Goal: Navigation & Orientation: Find specific page/section

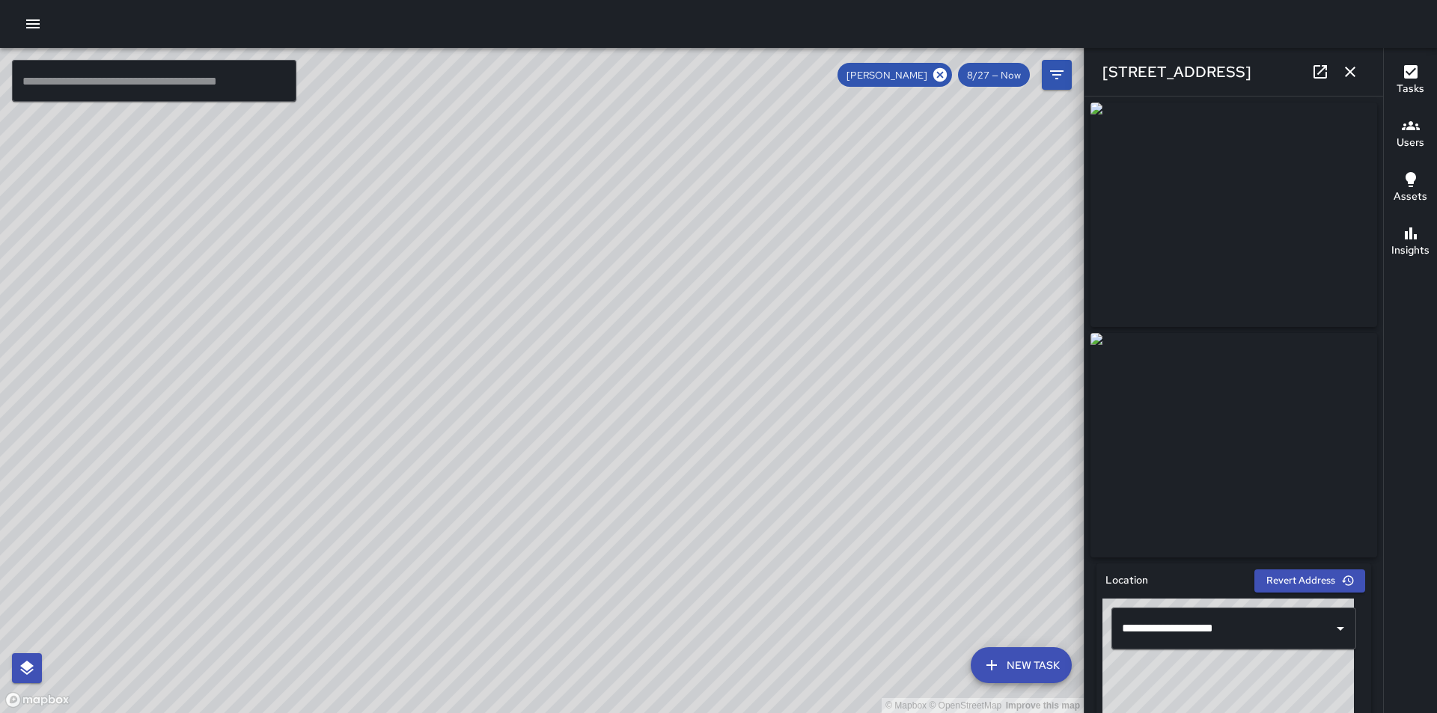
scroll to position [835, 0]
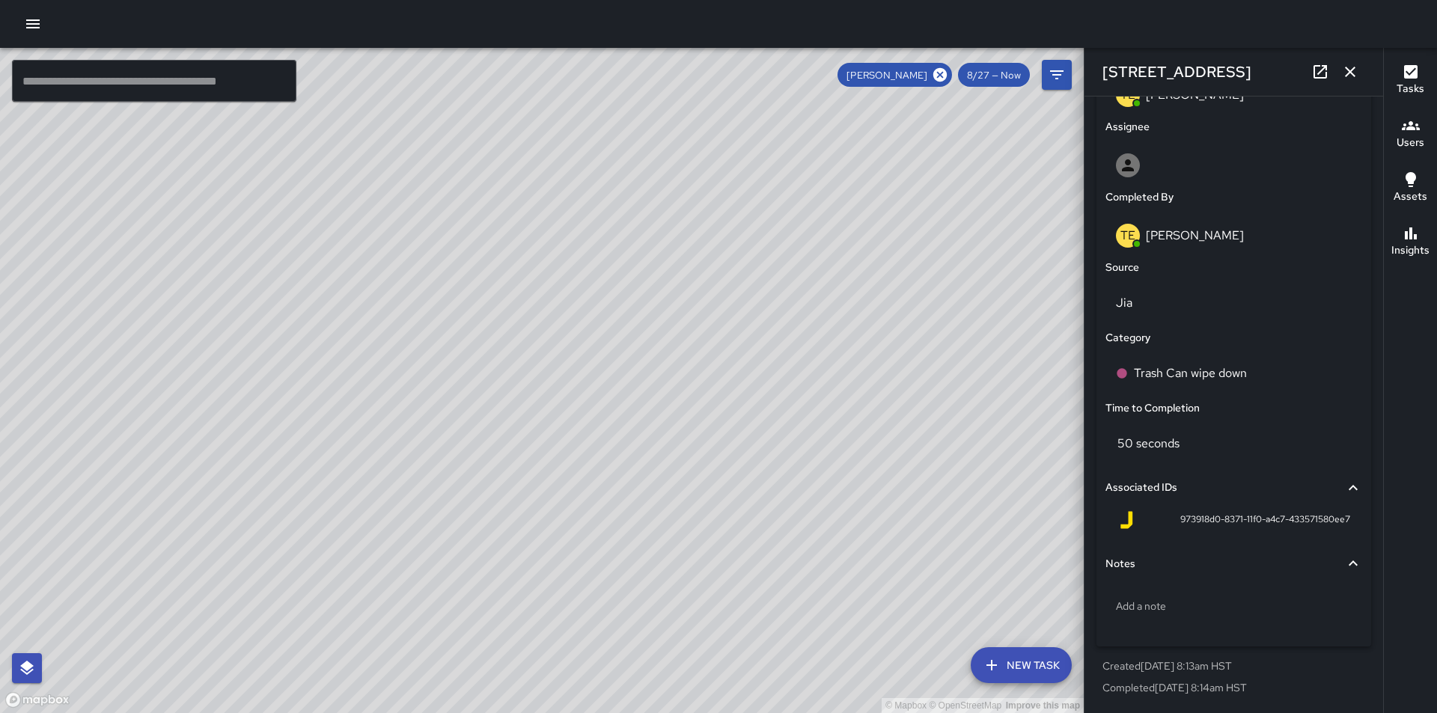
drag, startPoint x: 835, startPoint y: 510, endPoint x: 650, endPoint y: 385, distance: 223.2
click at [650, 385] on div "© Mapbox © OpenStreetMap Improve this map" at bounding box center [542, 380] width 1084 height 665
click at [941, 70] on icon at bounding box center [939, 74] width 13 height 13
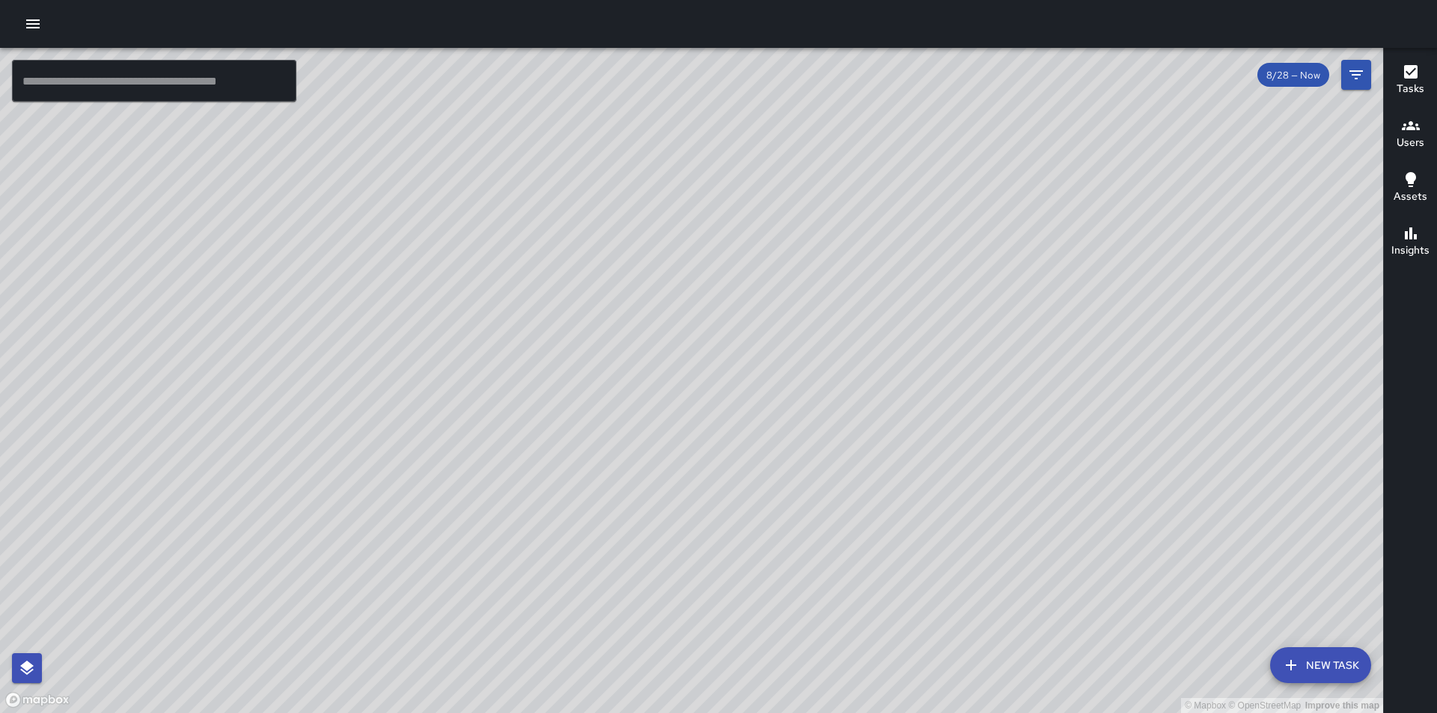
drag, startPoint x: 808, startPoint y: 504, endPoint x: 475, endPoint y: 380, distance: 354.5
click at [475, 380] on div "© Mapbox © OpenStreetMap Improve this map" at bounding box center [691, 380] width 1383 height 665
click at [32, 25] on icon "button" at bounding box center [33, 24] width 18 height 18
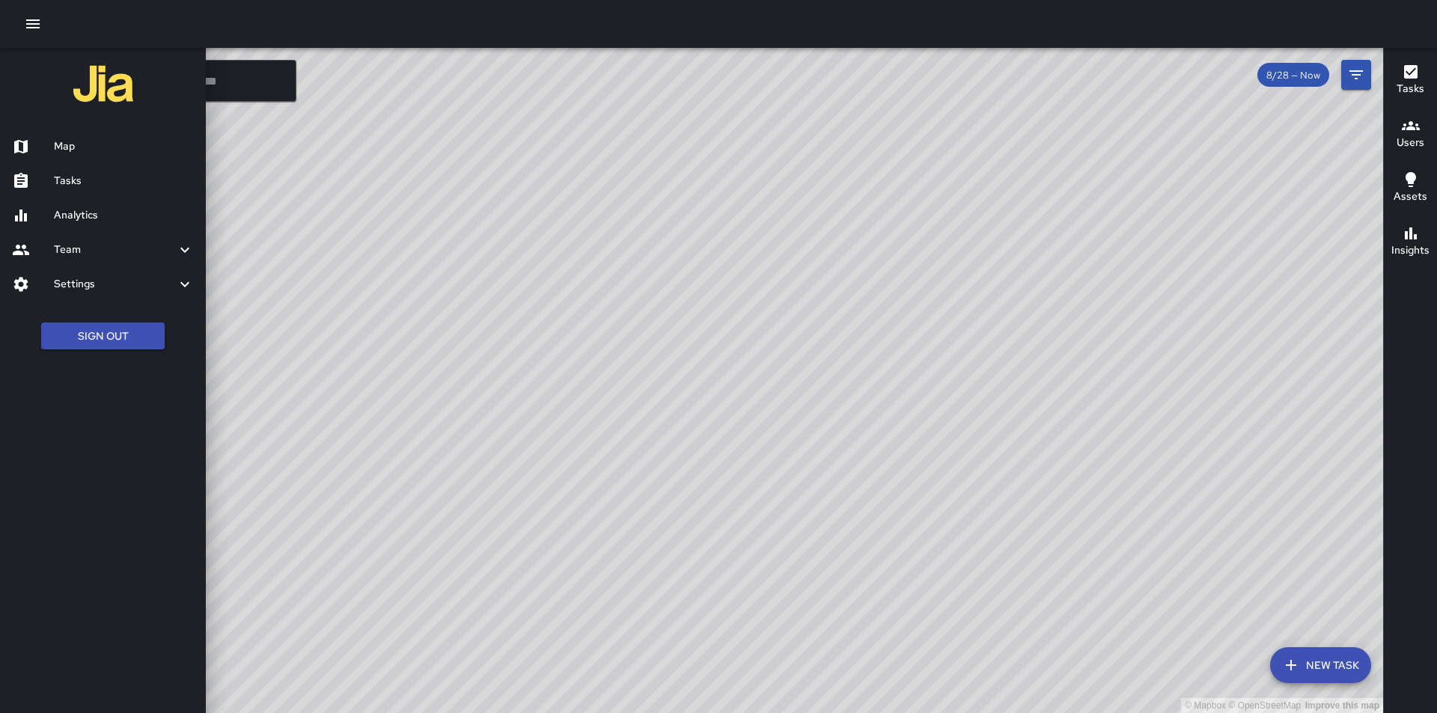
click at [580, 373] on div at bounding box center [718, 356] width 1437 height 713
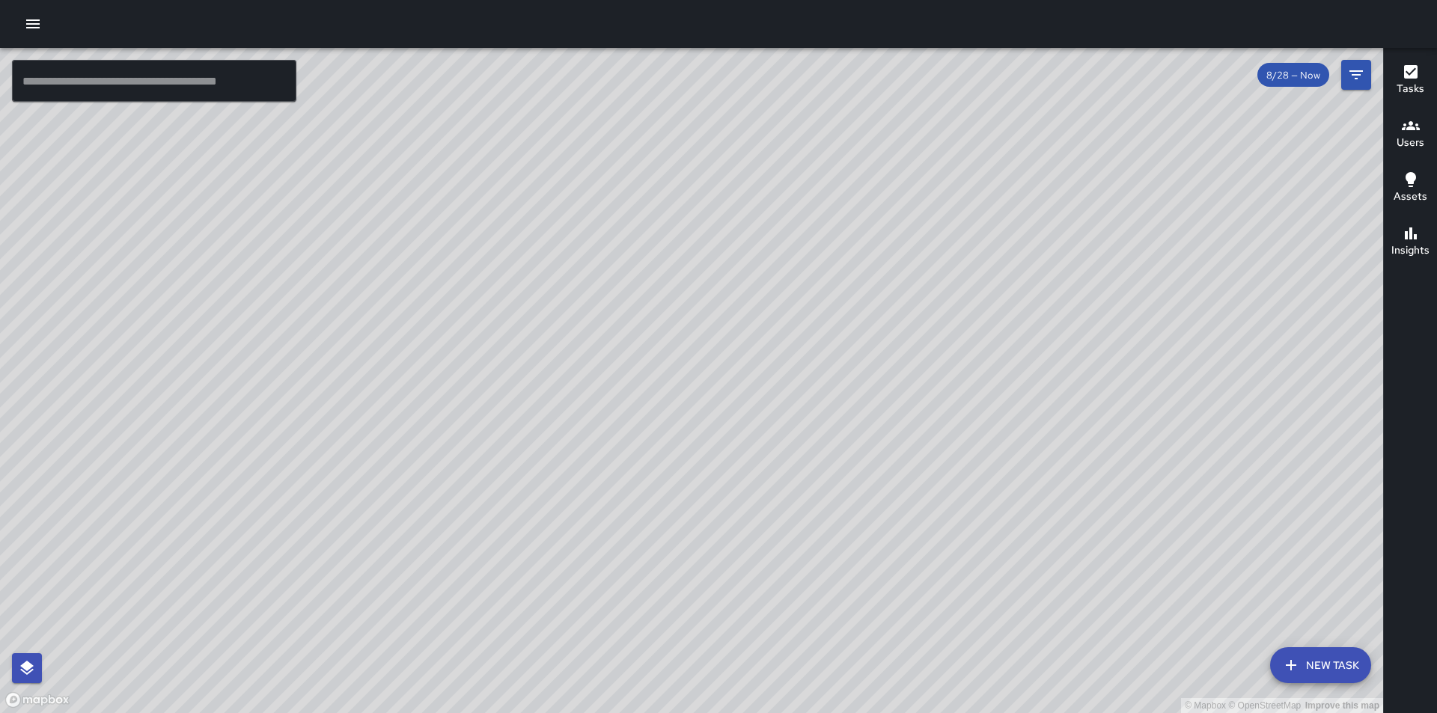
drag, startPoint x: 776, startPoint y: 281, endPoint x: 856, endPoint y: 397, distance: 140.5
click at [856, 397] on div "© Mapbox © OpenStreetMap Improve this map" at bounding box center [691, 380] width 1383 height 665
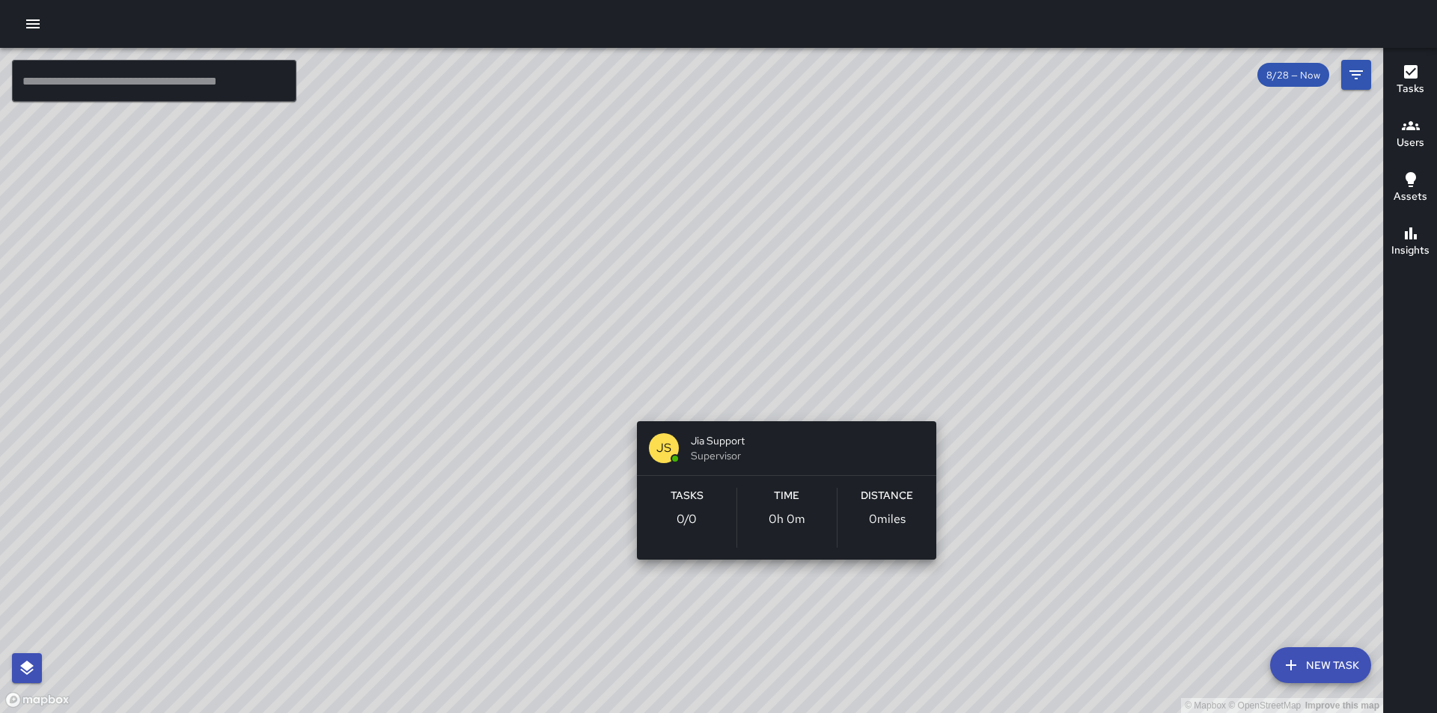
click at [784, 393] on div "© Mapbox © OpenStreetMap Improve this map JS Jia Support Supervisor Tasks 0 / 0…" at bounding box center [691, 380] width 1383 height 665
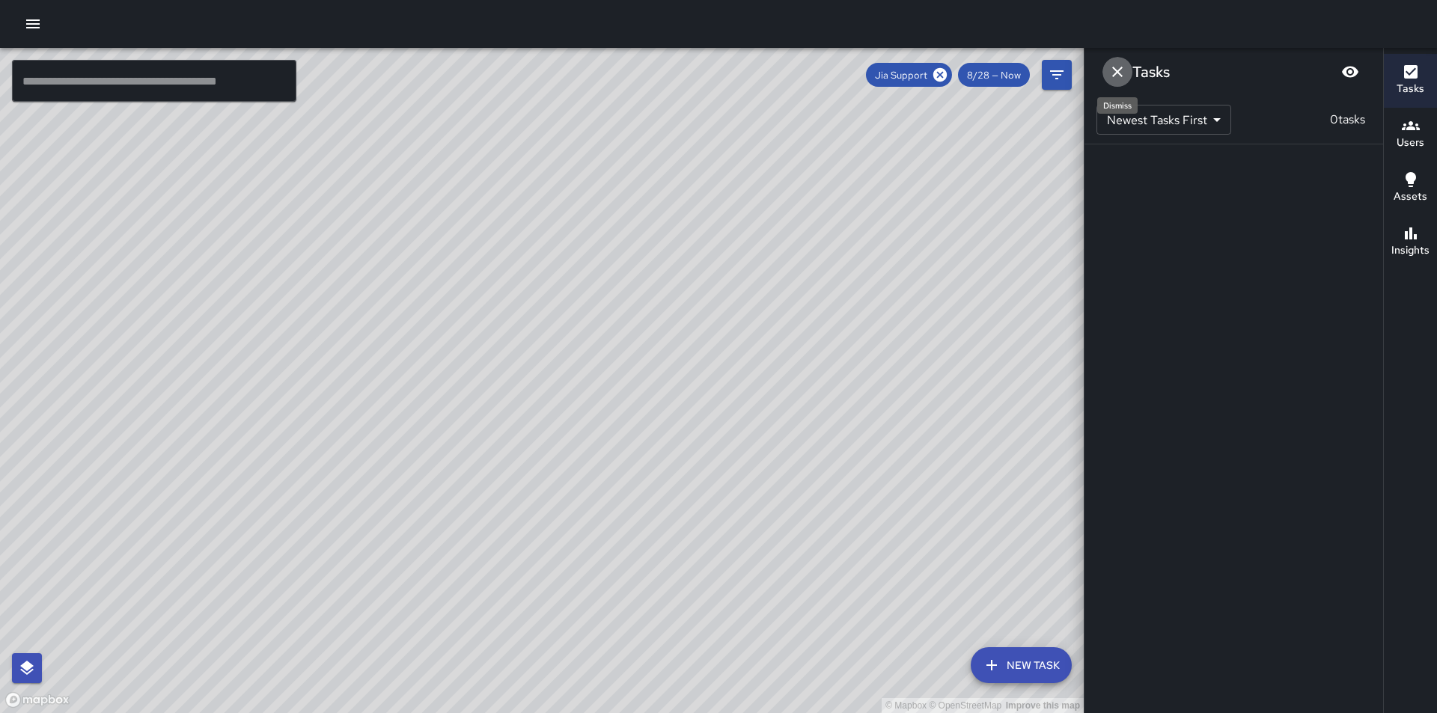
click at [1112, 75] on icon "Dismiss" at bounding box center [1117, 72] width 18 height 18
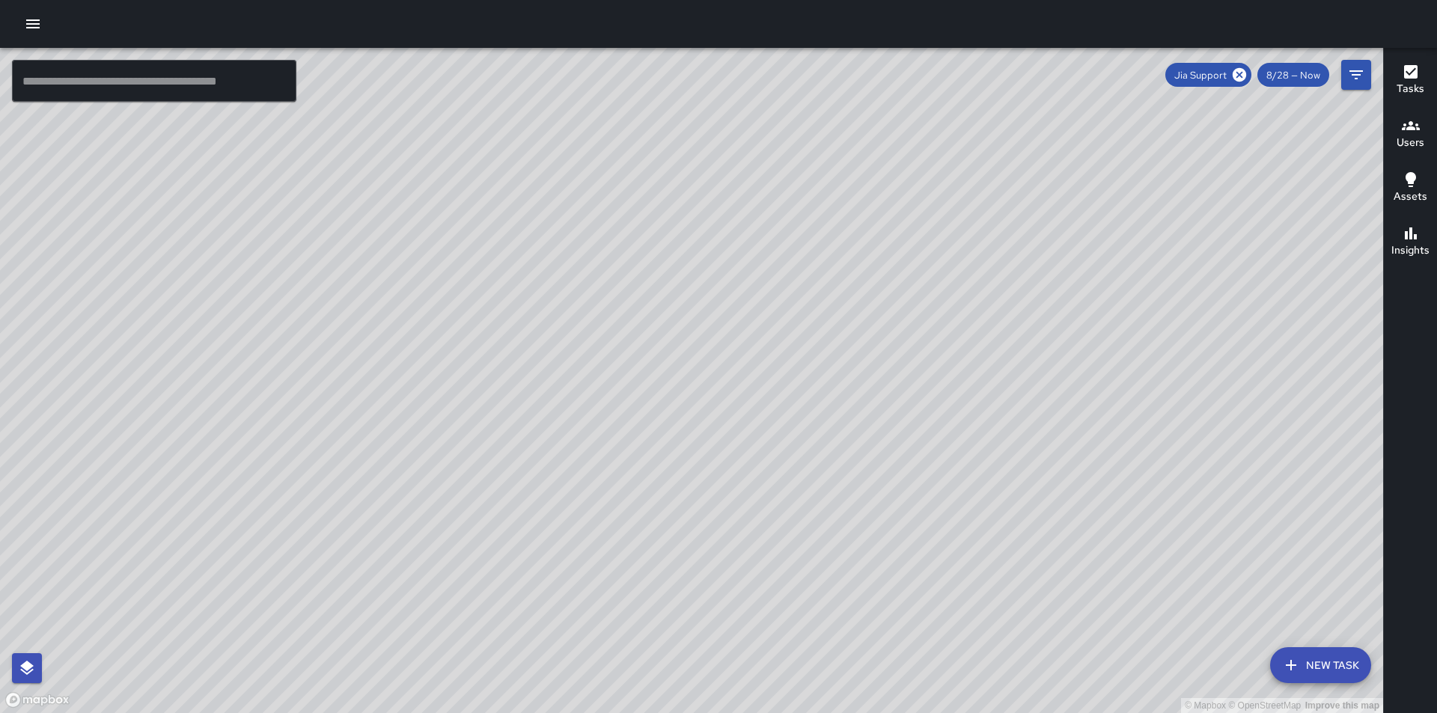
drag, startPoint x: 944, startPoint y: 419, endPoint x: 704, endPoint y: 275, distance: 279.3
click at [704, 275] on div "© Mapbox © OpenStreetMap Improve this map" at bounding box center [691, 380] width 1383 height 665
